Goal: Navigation & Orientation: Find specific page/section

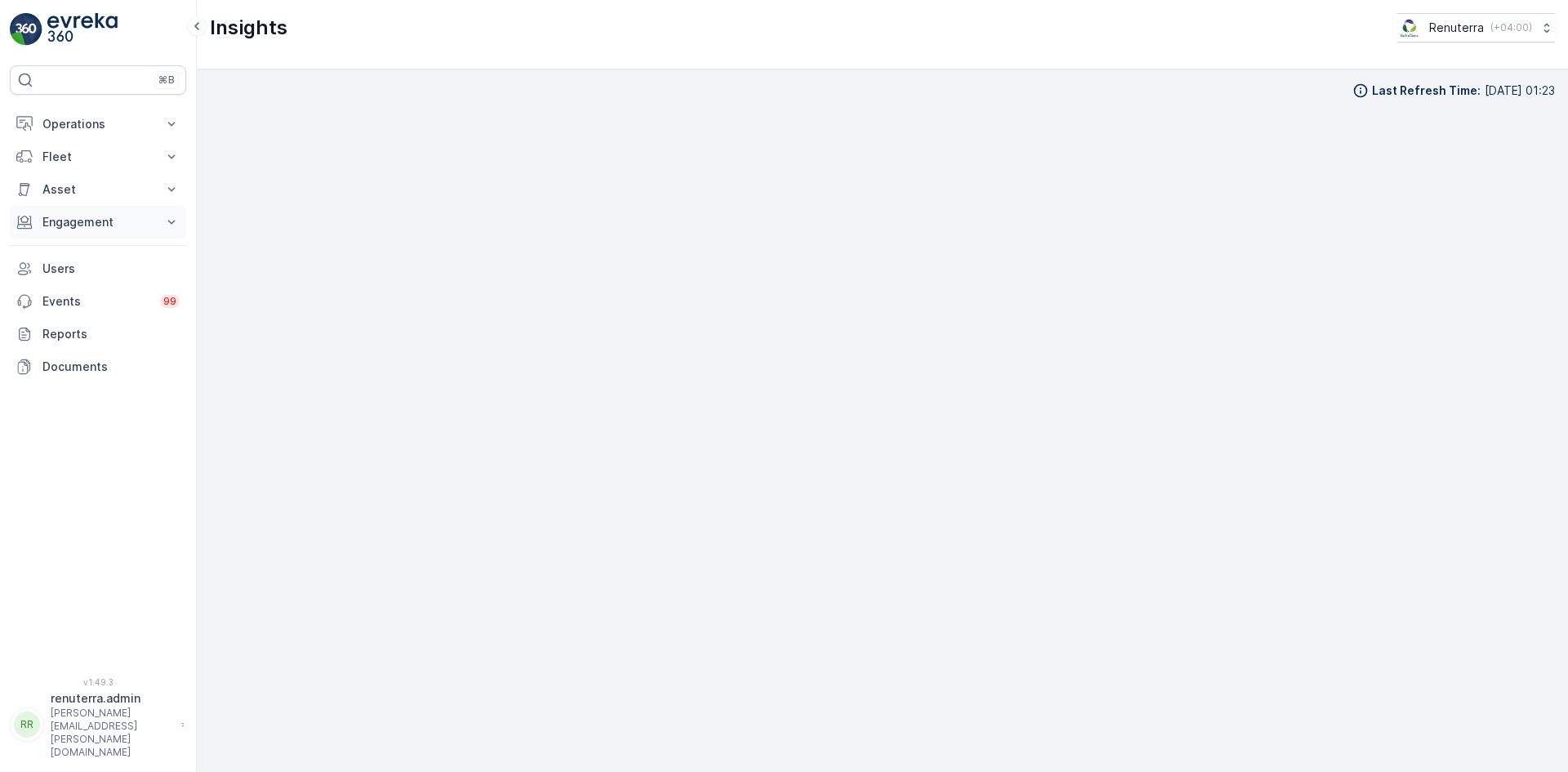
click at [88, 228] on p "Engagement" at bounding box center [98, 222] width 111 height 17
click at [75, 251] on p "Insights" at bounding box center [62, 250] width 41 height 17
click at [64, 128] on p "Operations" at bounding box center [98, 125] width 111 height 17
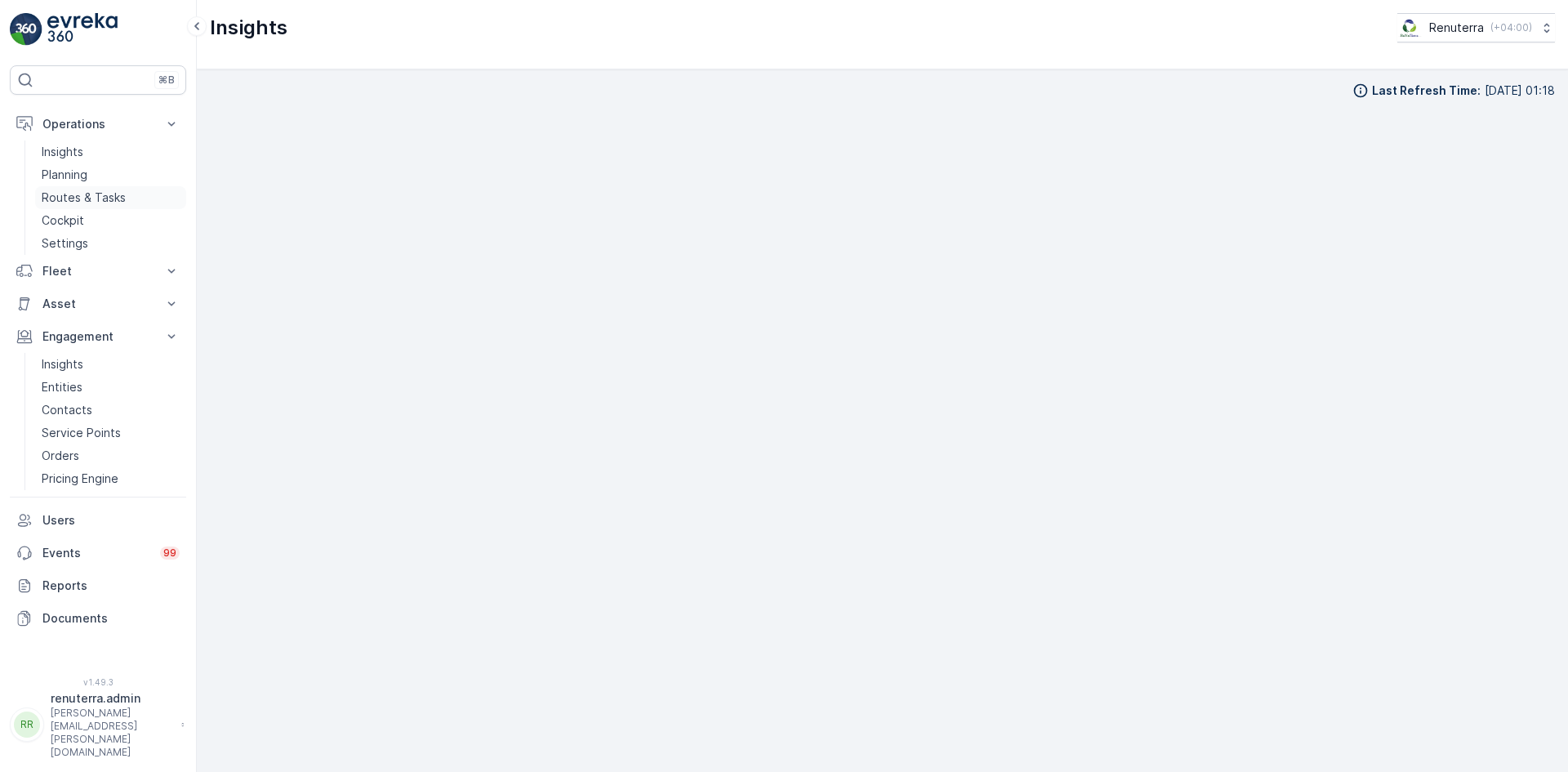
click at [77, 198] on p "Routes & Tasks" at bounding box center [83, 198] width 84 height 17
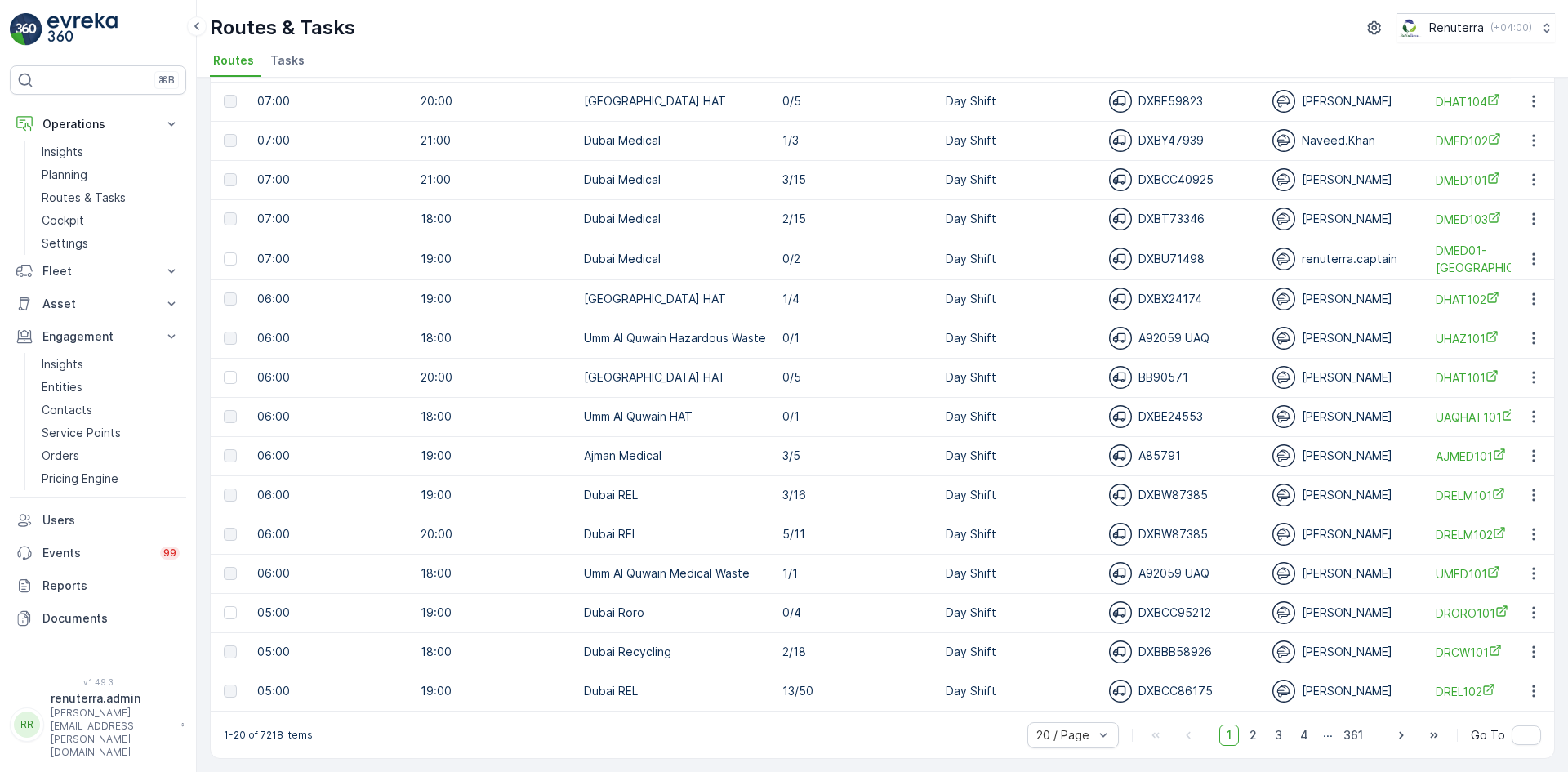
scroll to position [0, 759]
